Goal: Information Seeking & Learning: Learn about a topic

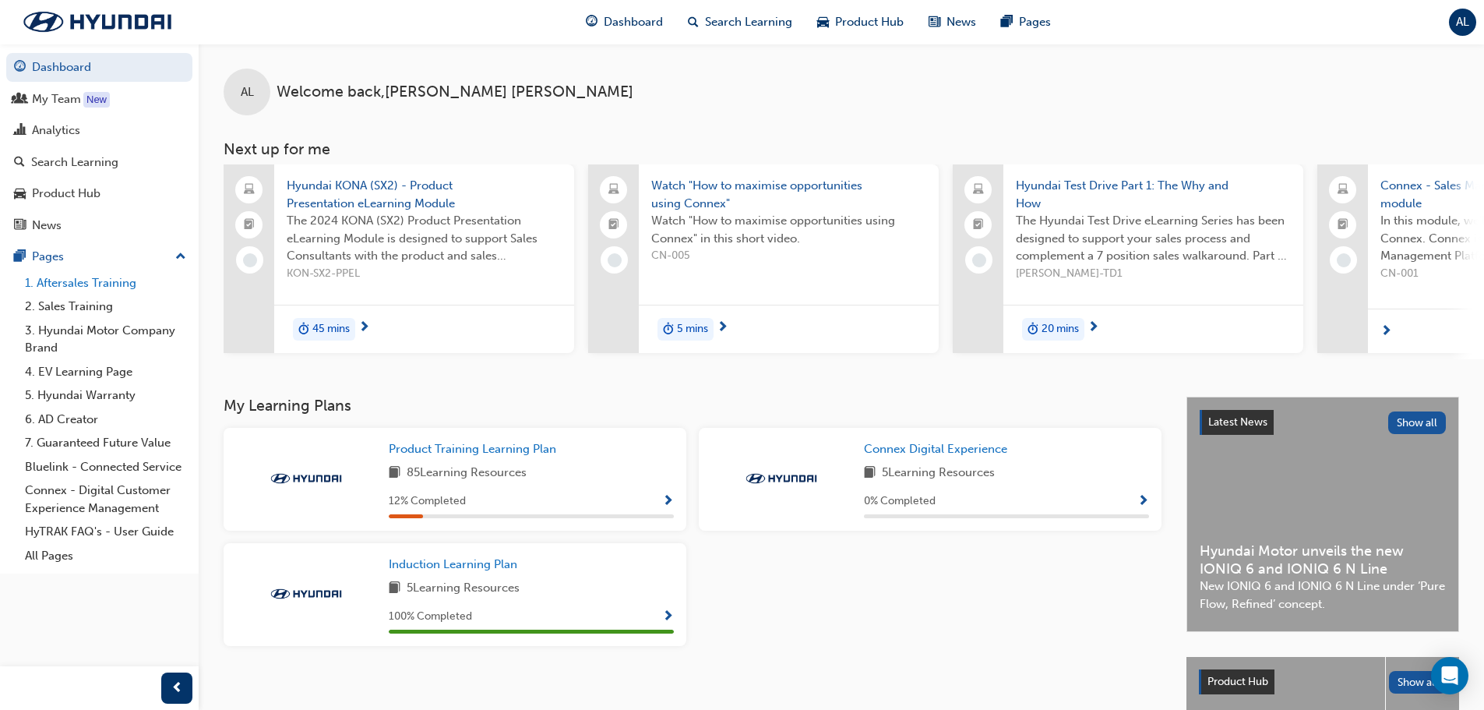
click at [121, 284] on link "1. Aftersales Training" at bounding box center [106, 283] width 174 height 24
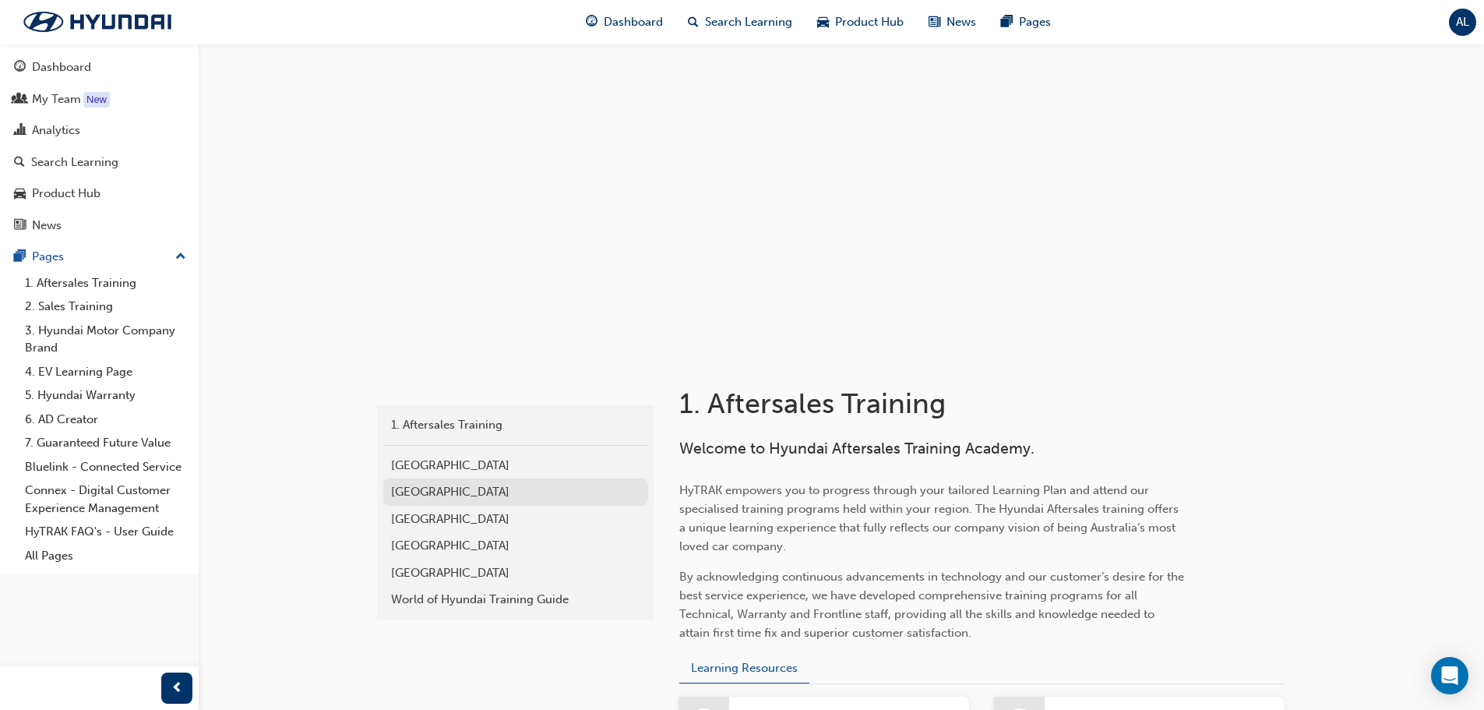
click at [438, 487] on div "[GEOGRAPHIC_DATA]" at bounding box center [515, 492] width 249 height 18
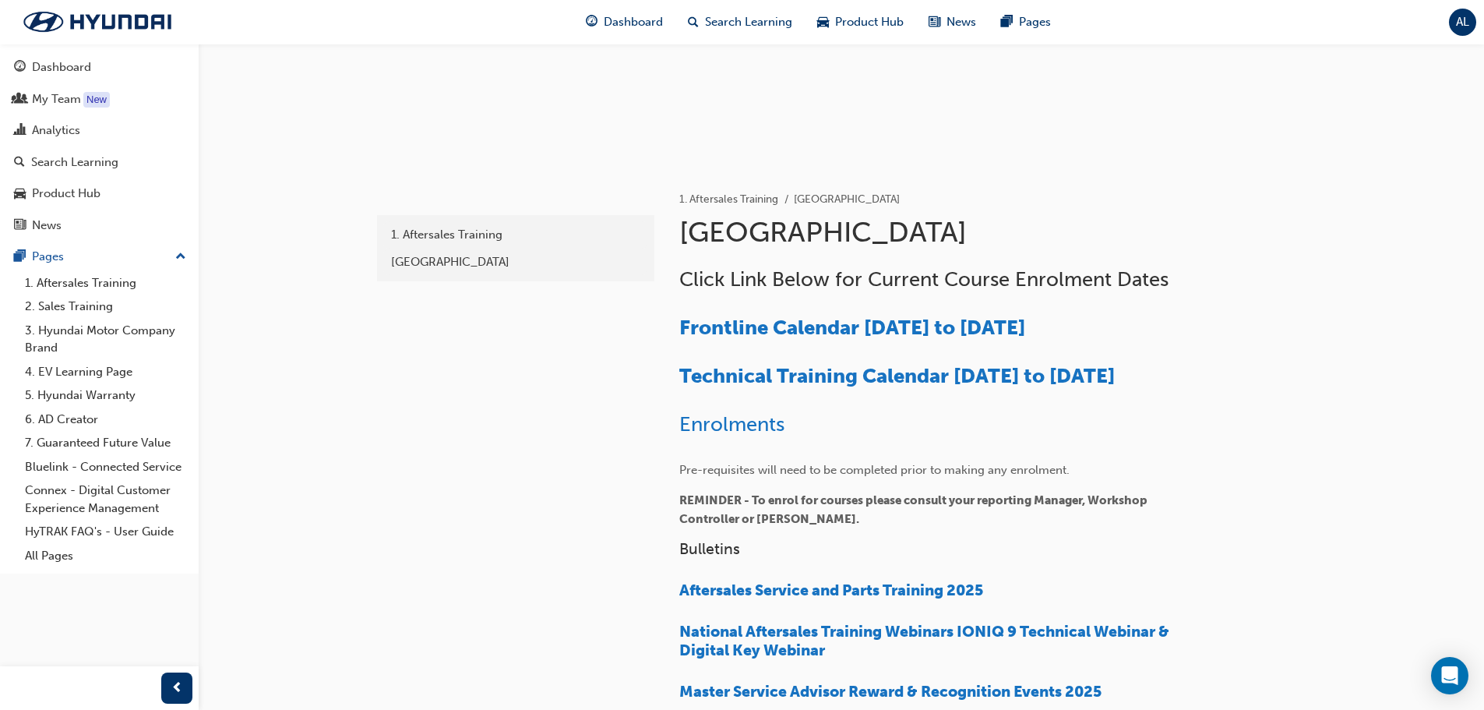
scroll to position [156, 0]
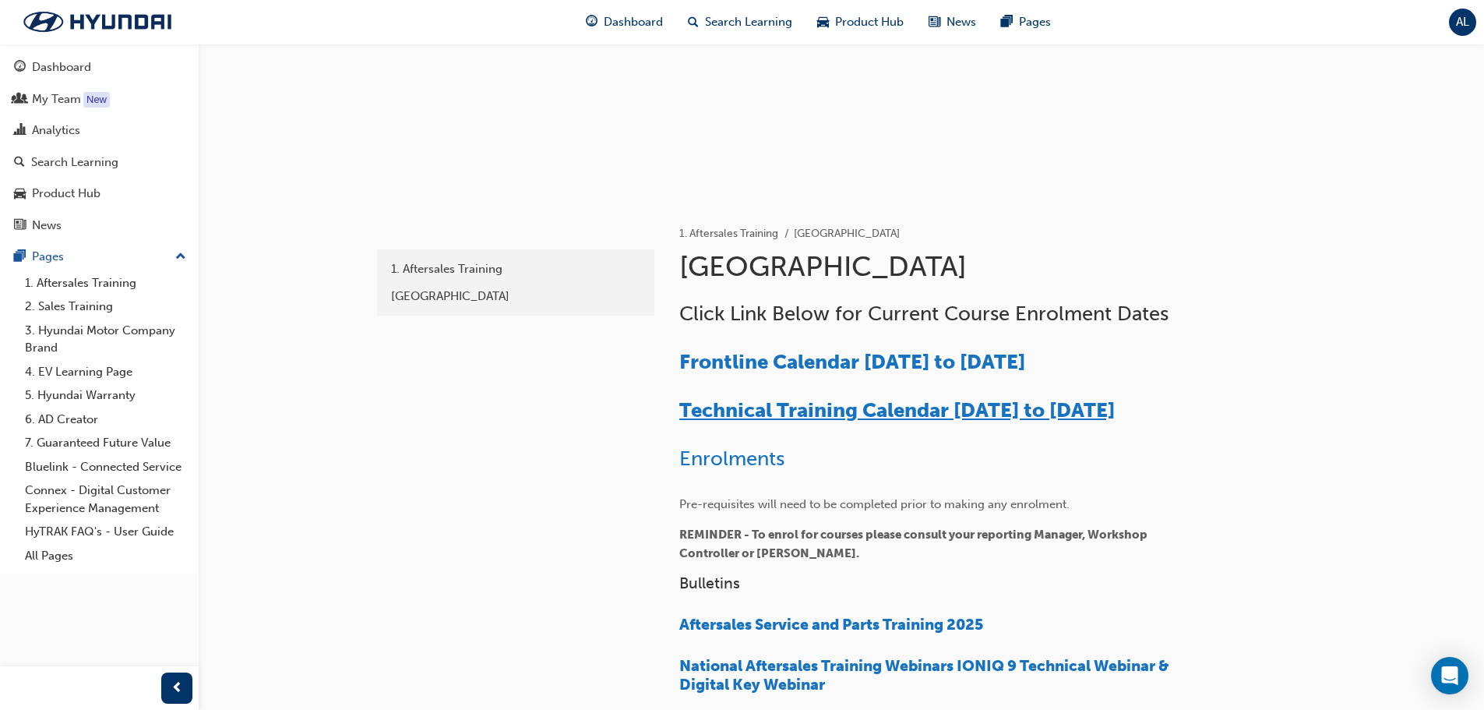
click at [983, 409] on span "Technical Training Calendar [DATE] to [DATE]" at bounding box center [896, 410] width 435 height 24
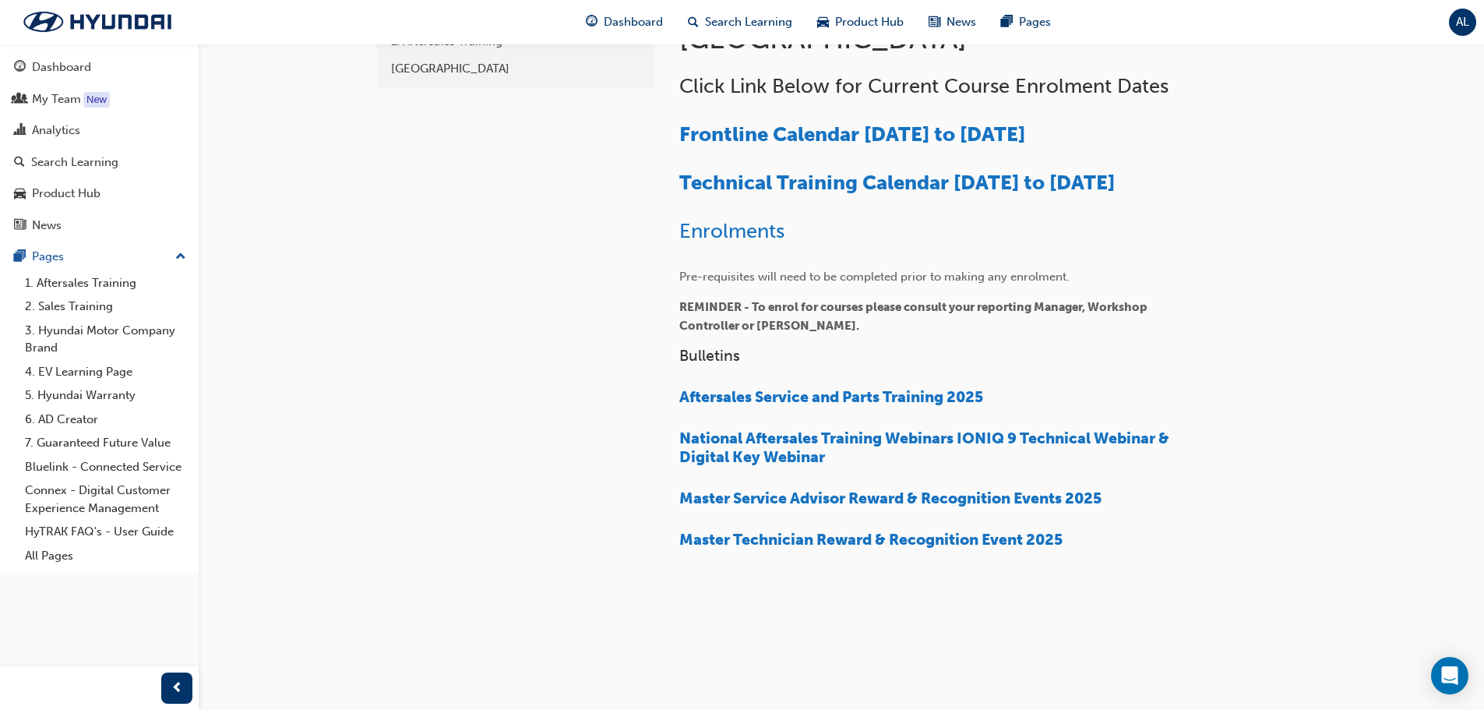
scroll to position [389, 0]
click at [879, 405] on div "Click Link Below for Current Course Enrolment Dates ​ ​ Frontline Calendar [DAT…" at bounding box center [932, 309] width 506 height 475
click at [879, 404] on span "Aftersales Service and Parts Training 2025" at bounding box center [831, 395] width 304 height 18
